Goal: Task Accomplishment & Management: Complete application form

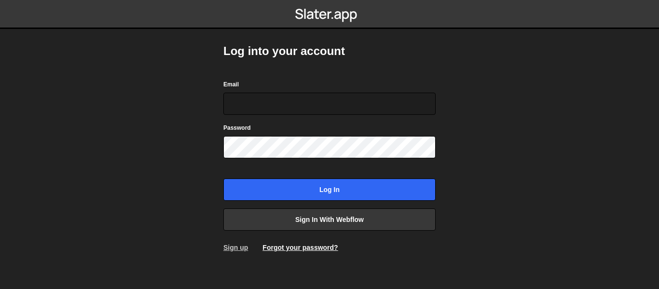
click at [228, 249] on link "Sign up" at bounding box center [235, 247] width 25 height 8
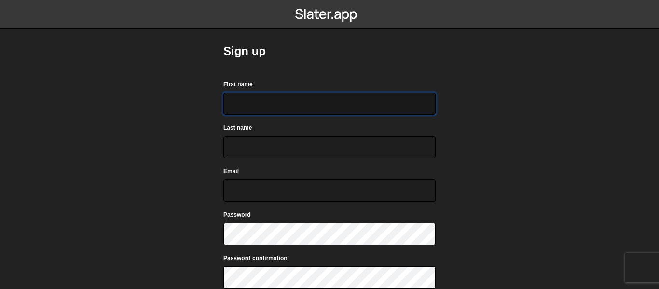
click at [270, 106] on input "First name" at bounding box center [329, 104] width 212 height 22
type input "rocco"
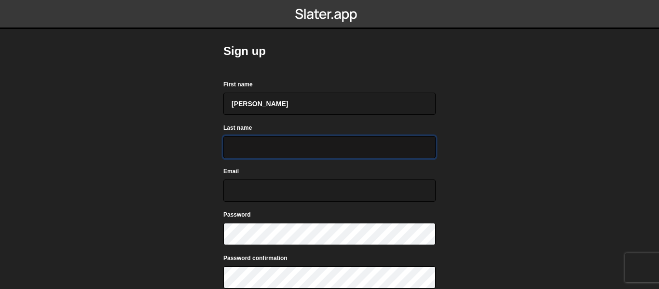
click at [278, 146] on input "Last name" at bounding box center [329, 147] width 212 height 22
type input "huntington"
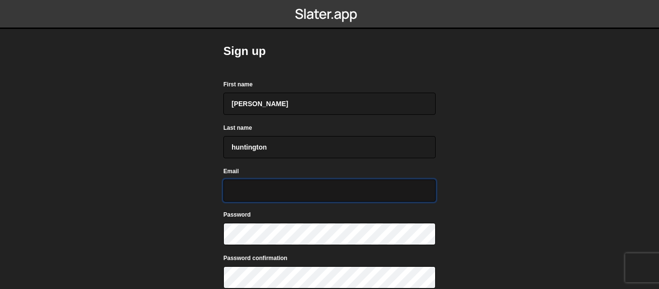
click at [264, 196] on input "Email" at bounding box center [329, 190] width 212 height 22
type input "rocco09cali@icloud.com"
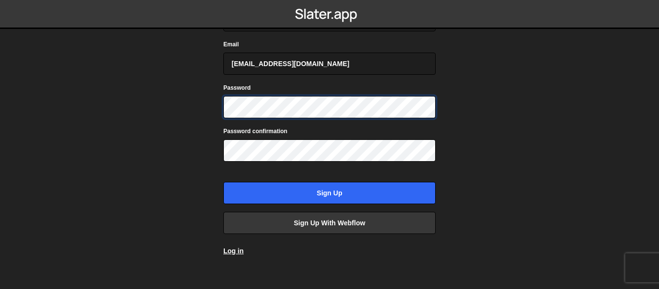
scroll to position [137, 0]
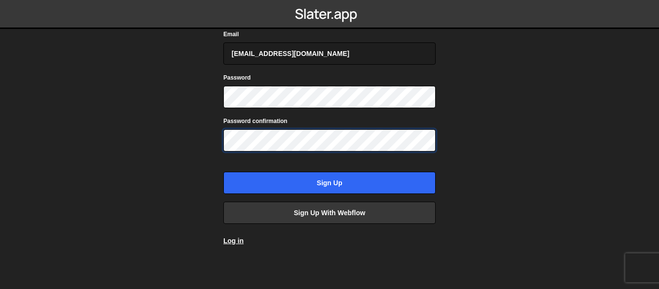
click at [223, 172] on input "Sign up" at bounding box center [329, 183] width 212 height 22
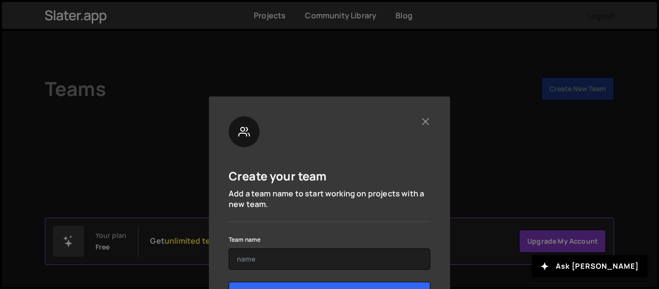
scroll to position [47, 0]
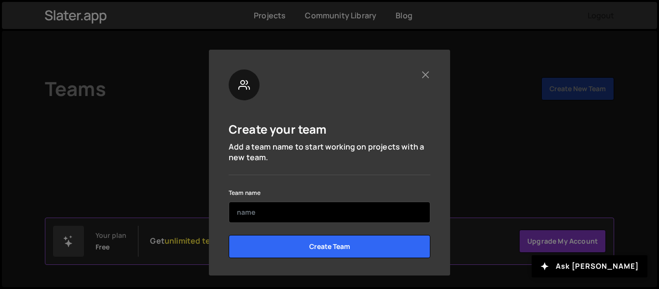
click at [290, 215] on input "text" at bounding box center [330, 212] width 202 height 21
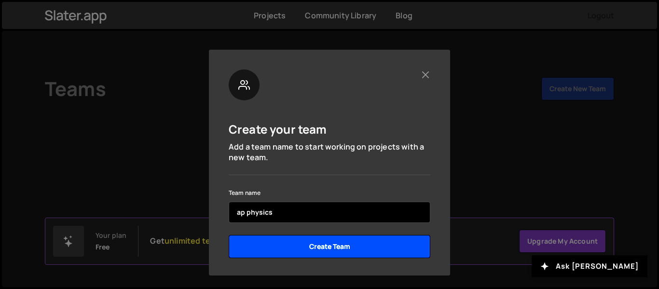
type input "ap physics"
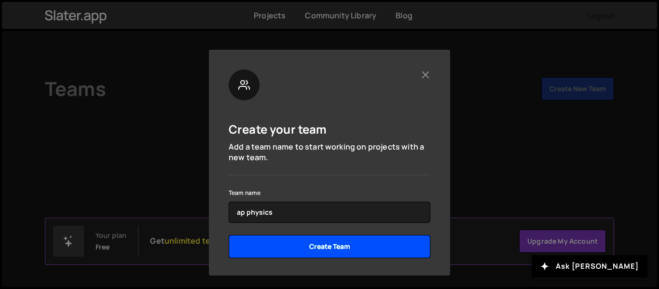
click at [309, 250] on input "Create Team" at bounding box center [330, 246] width 202 height 23
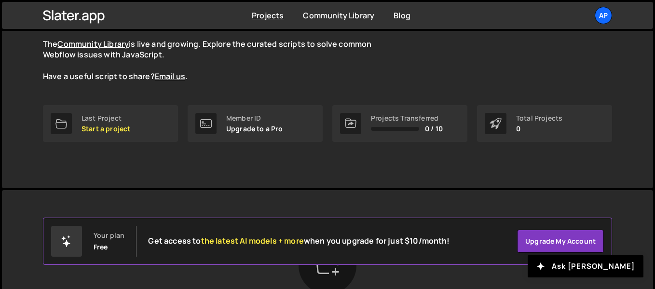
scroll to position [91, 0]
